Goal: Task Accomplishment & Management: Use online tool/utility

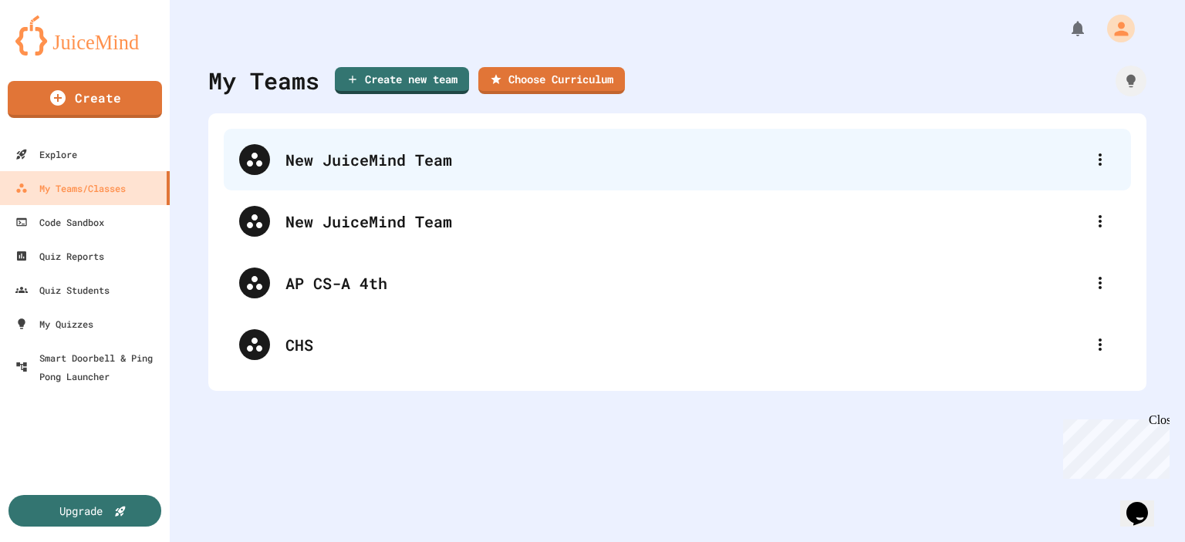
click at [404, 167] on div "New JuiceMind Team" at bounding box center [684, 159] width 799 height 23
